Goal: Task Accomplishment & Management: Manage account settings

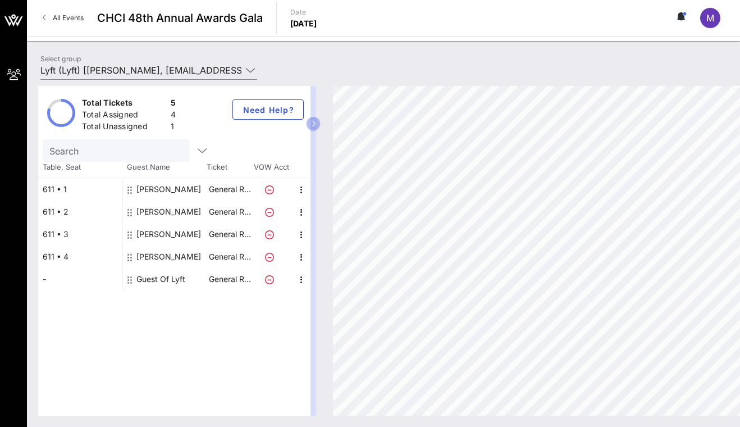
click at [166, 280] on div "Guest Of Lyft" at bounding box center [161, 279] width 49 height 22
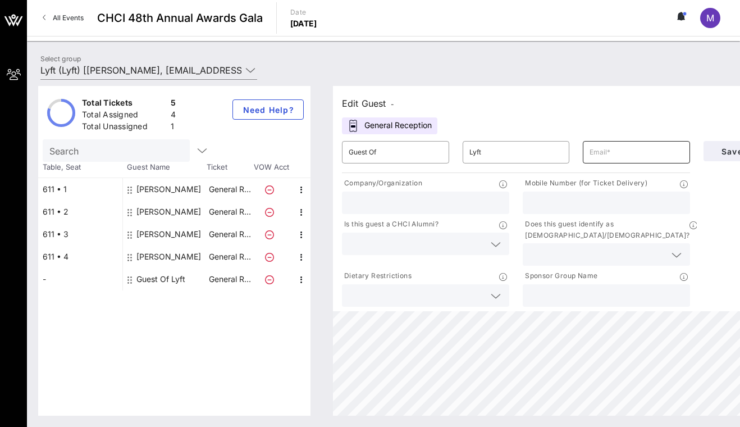
click at [601, 153] on input "text" at bounding box center [637, 152] width 94 height 18
paste input "[PERSON_NAME][EMAIL_ADDRESS][DOMAIN_NAME]"
type input "[PERSON_NAME][EMAIL_ADDRESS][DOMAIN_NAME]"
click at [408, 156] on input "Guest Of" at bounding box center [396, 152] width 94 height 18
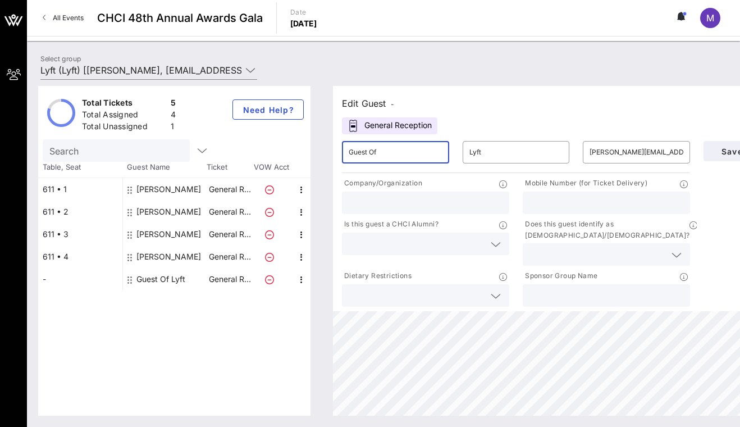
click at [408, 156] on input "Guest Of" at bounding box center [396, 152] width 94 height 18
type input "[PERSON_NAME]"
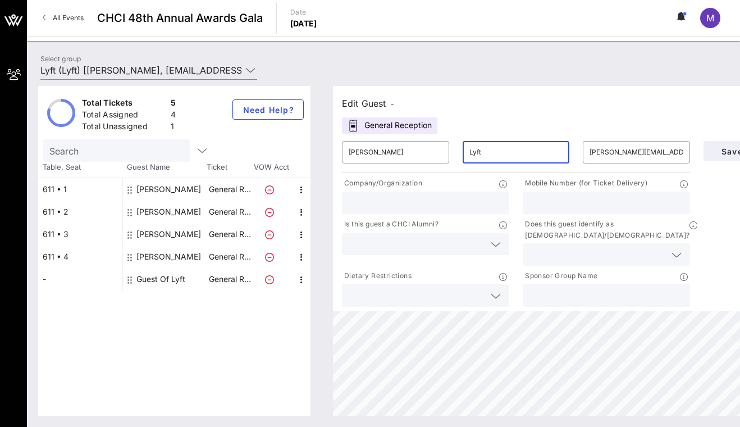
click at [534, 150] on input "Lyft" at bounding box center [517, 152] width 94 height 18
type input "[PERSON_NAME]"
click at [544, 122] on div "Edit Guest - General Reception ​ [PERSON_NAME] ​ [PERSON_NAME] ​ [PERSON_NAME][…" at bounding box center [576, 198] width 487 height 225
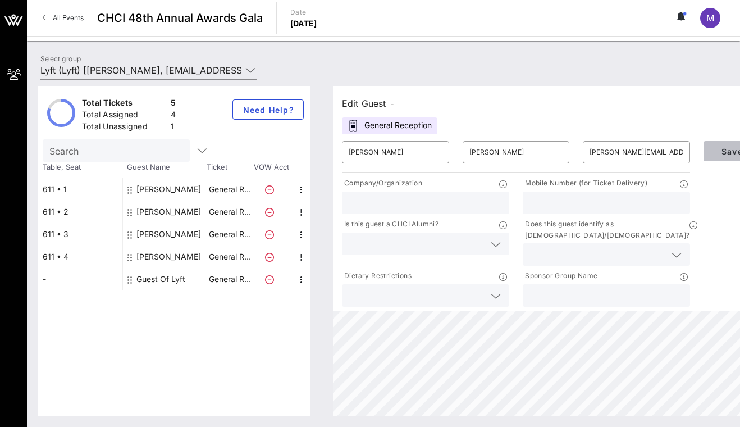
click at [726, 154] on span "Save" at bounding box center [732, 152] width 38 height 10
